Goal: Transaction & Acquisition: Subscribe to service/newsletter

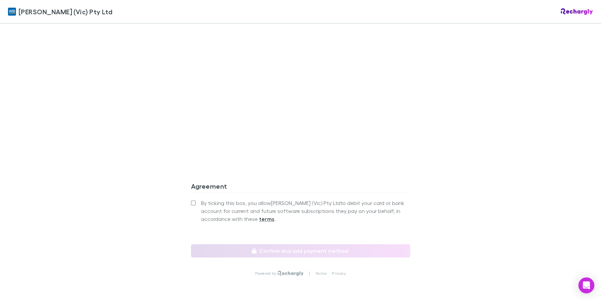
scroll to position [532, 0]
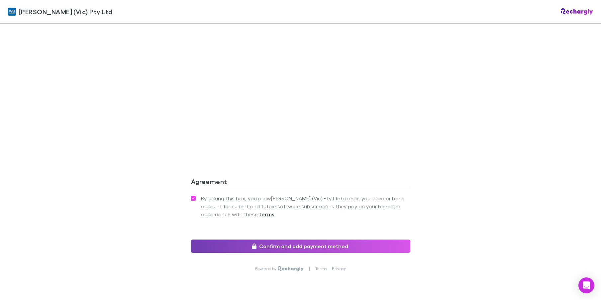
click at [290, 242] on button "Confirm and add payment method" at bounding box center [300, 246] width 219 height 13
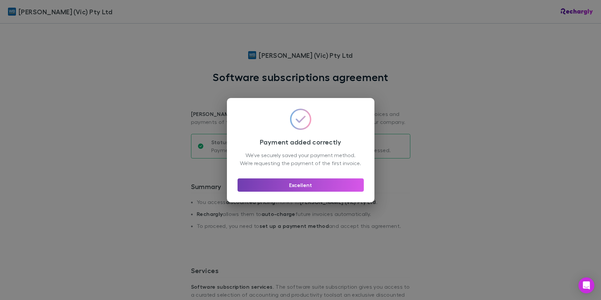
click at [325, 191] on button "Excellent" at bounding box center [301, 185] width 126 height 13
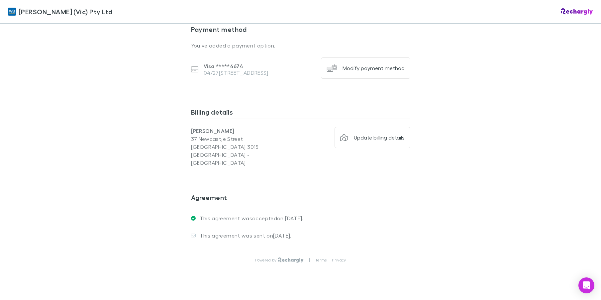
scroll to position [270, 0]
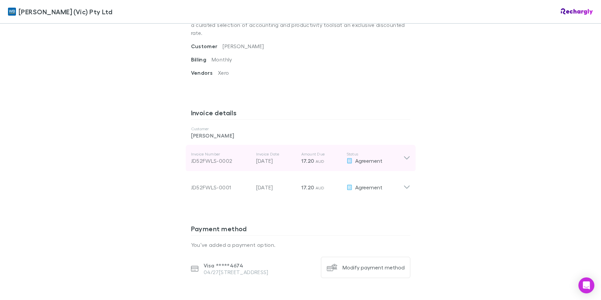
click at [404, 154] on icon at bounding box center [407, 158] width 7 height 8
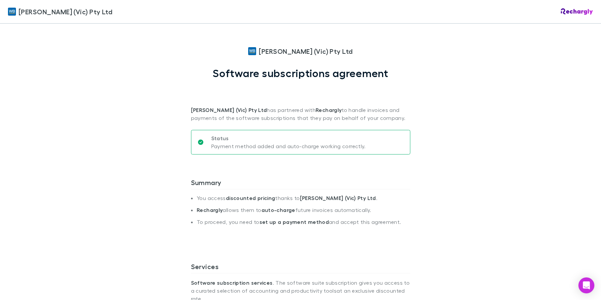
scroll to position [0, 0]
